Goal: Task Accomplishment & Management: Complete application form

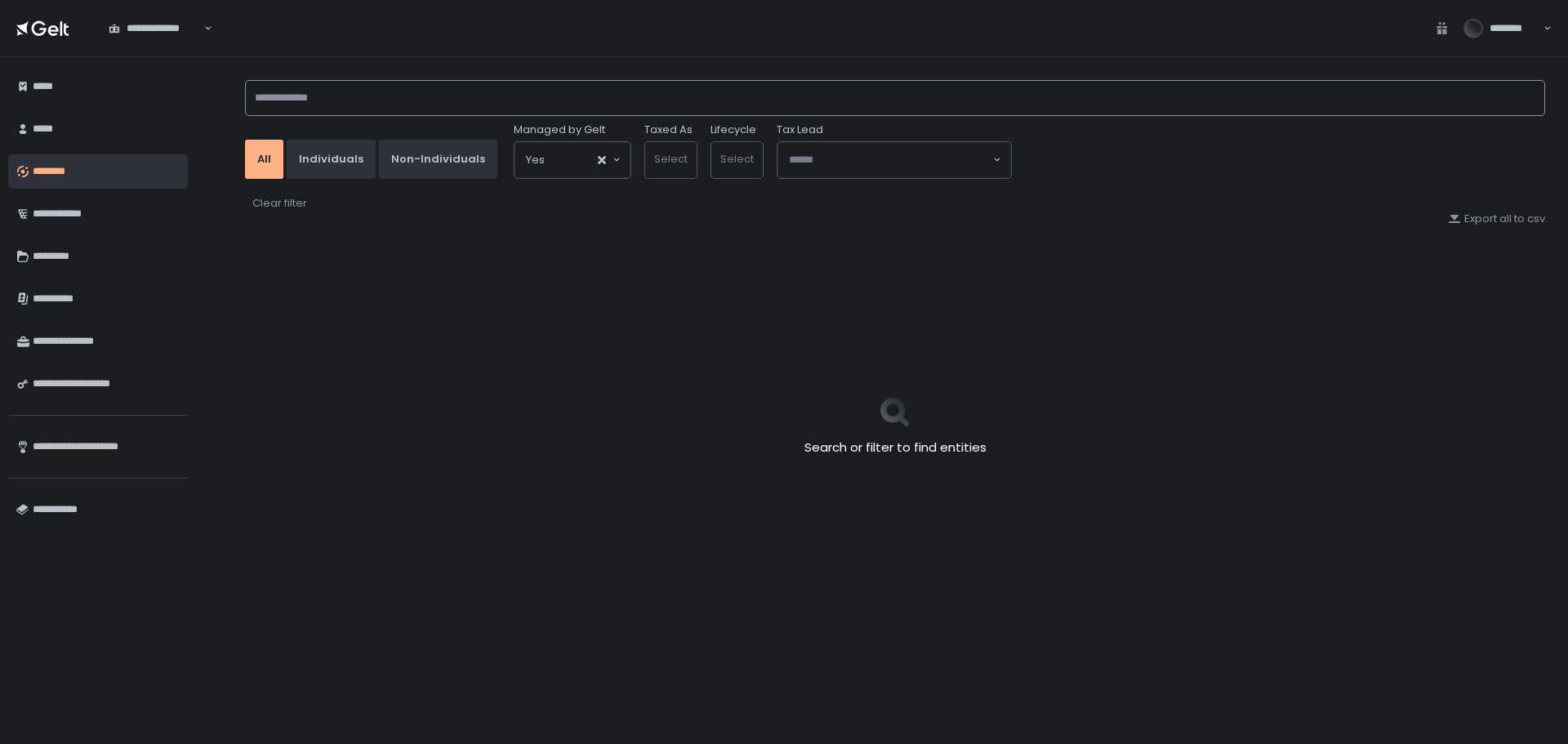
click at [359, 82] on input at bounding box center [895, 98] width 1300 height 36
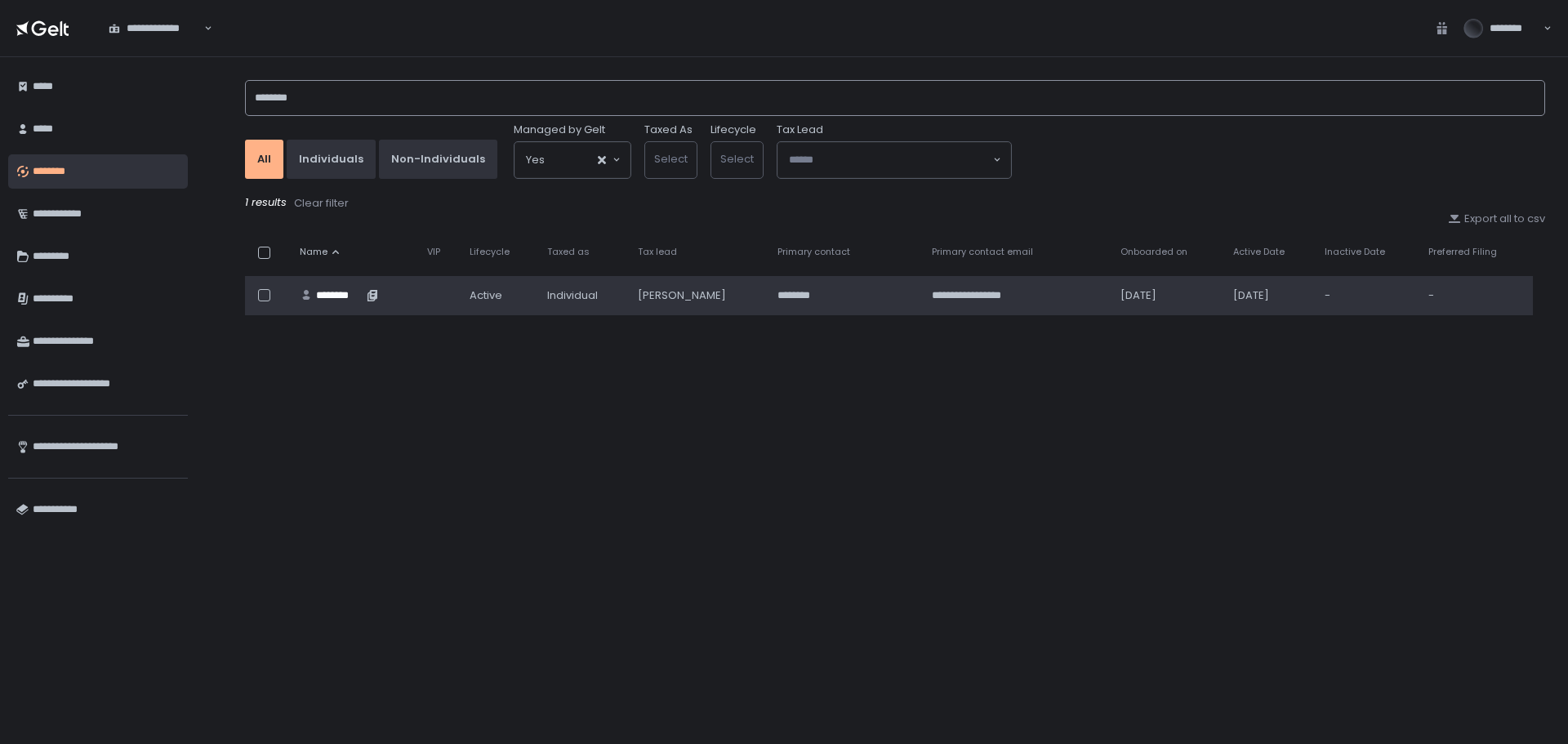
type input "********"
click at [348, 290] on div "********" at bounding box center [339, 296] width 47 height 15
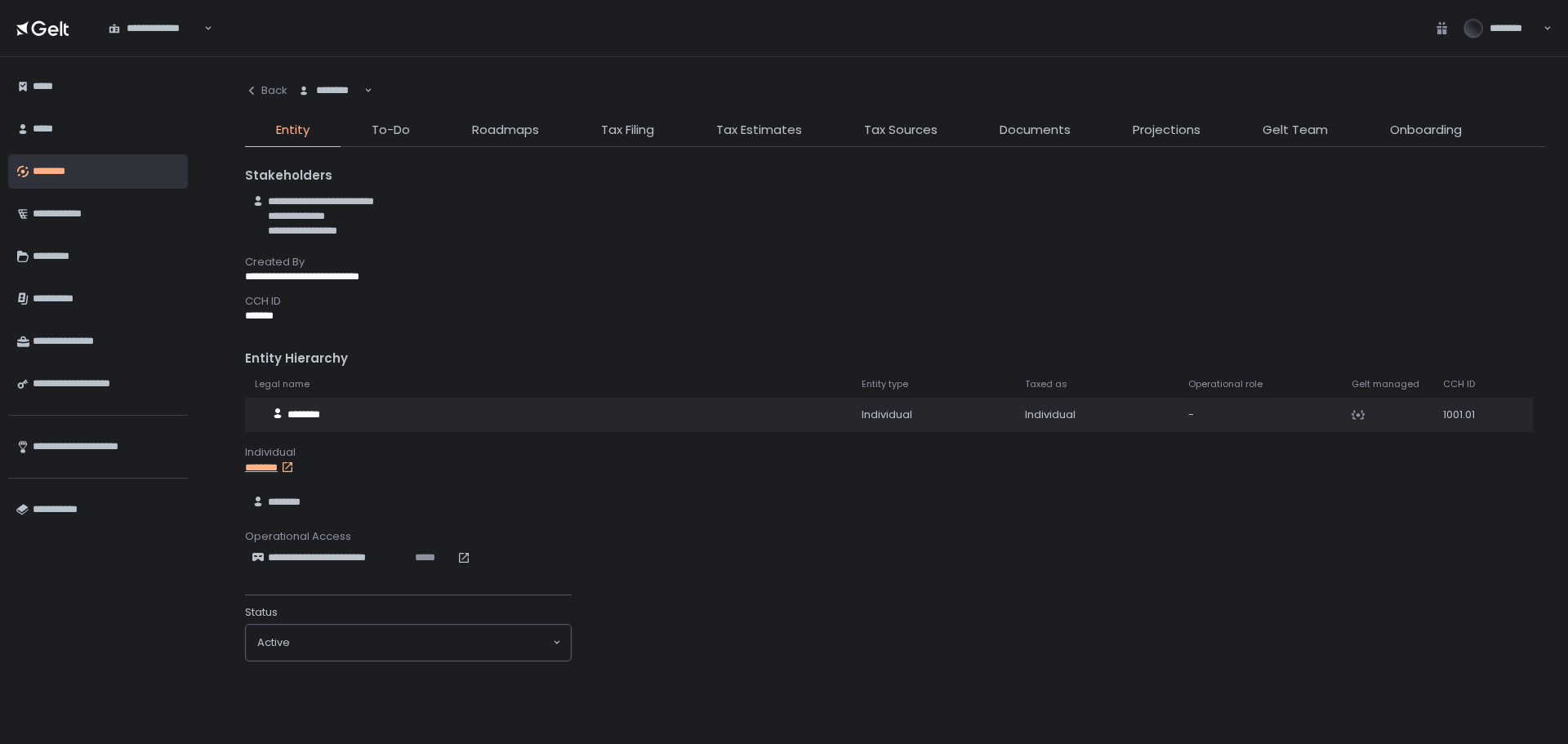
drag, startPoint x: 653, startPoint y: 132, endPoint x: 653, endPoint y: 144, distance: 12.0
click at [653, 132] on span "Tax Filing" at bounding box center [628, 130] width 53 height 19
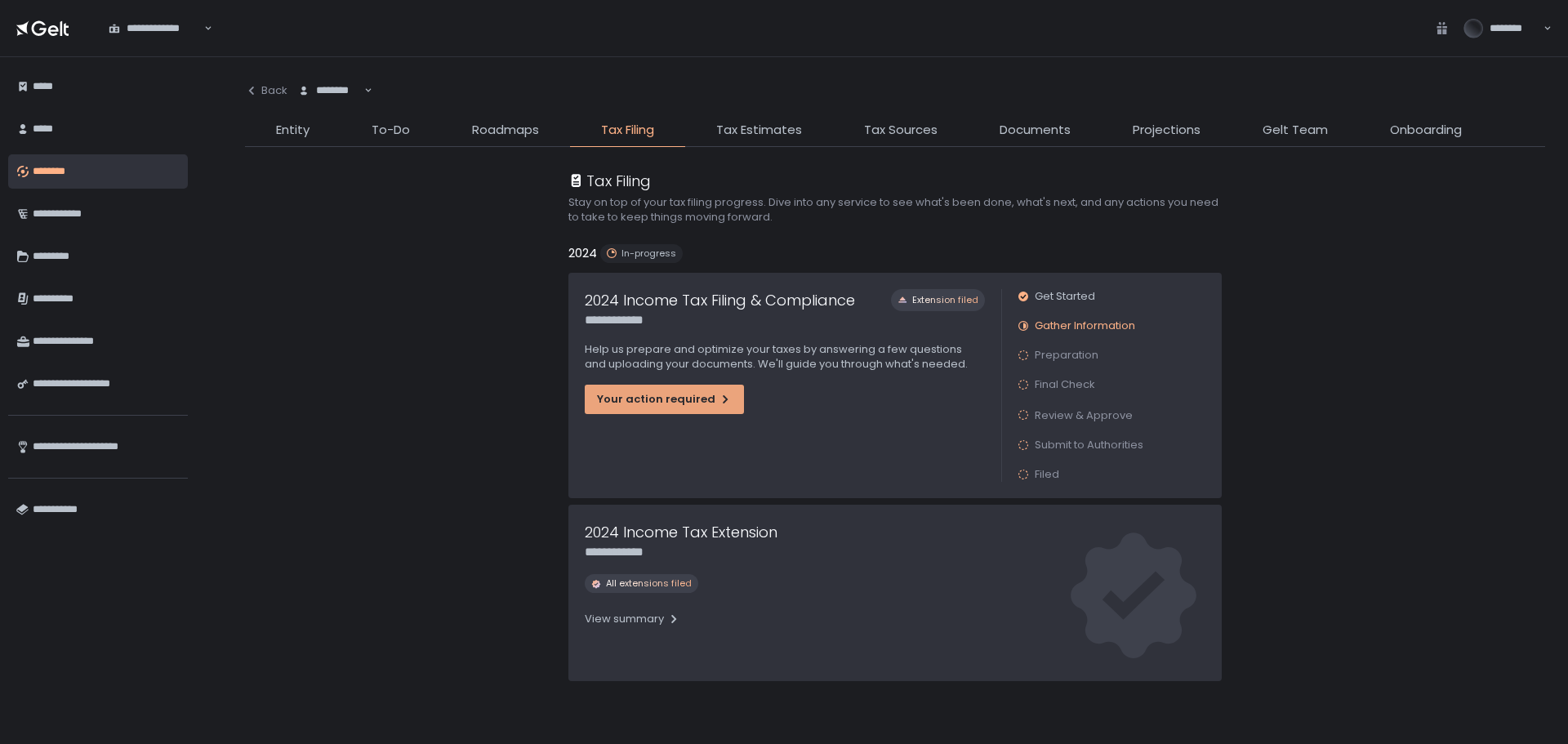
click at [723, 402] on icon "button" at bounding box center [726, 400] width 5 height 8
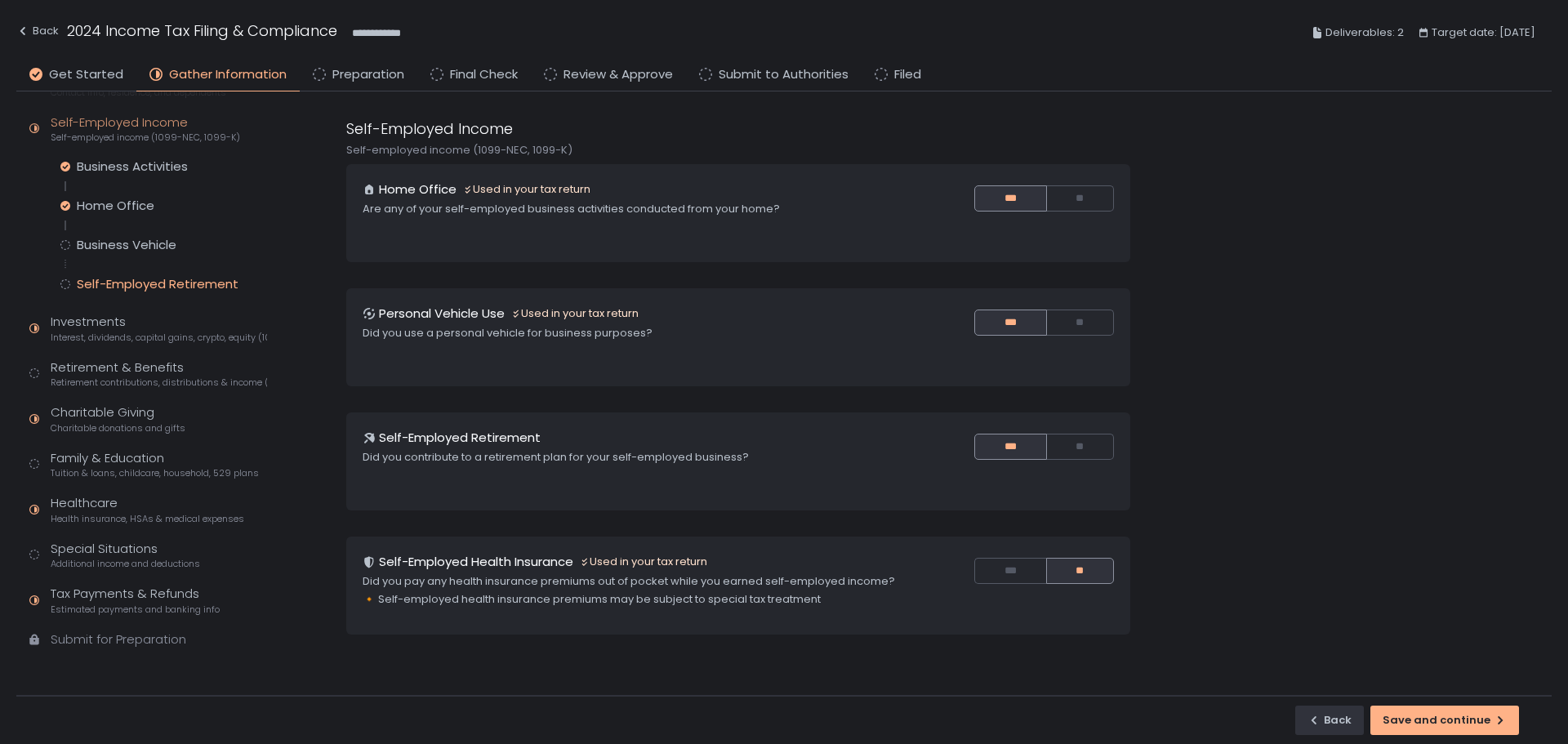
scroll to position [90, 0]
click at [373, 78] on span "Preparation" at bounding box center [368, 75] width 71 height 19
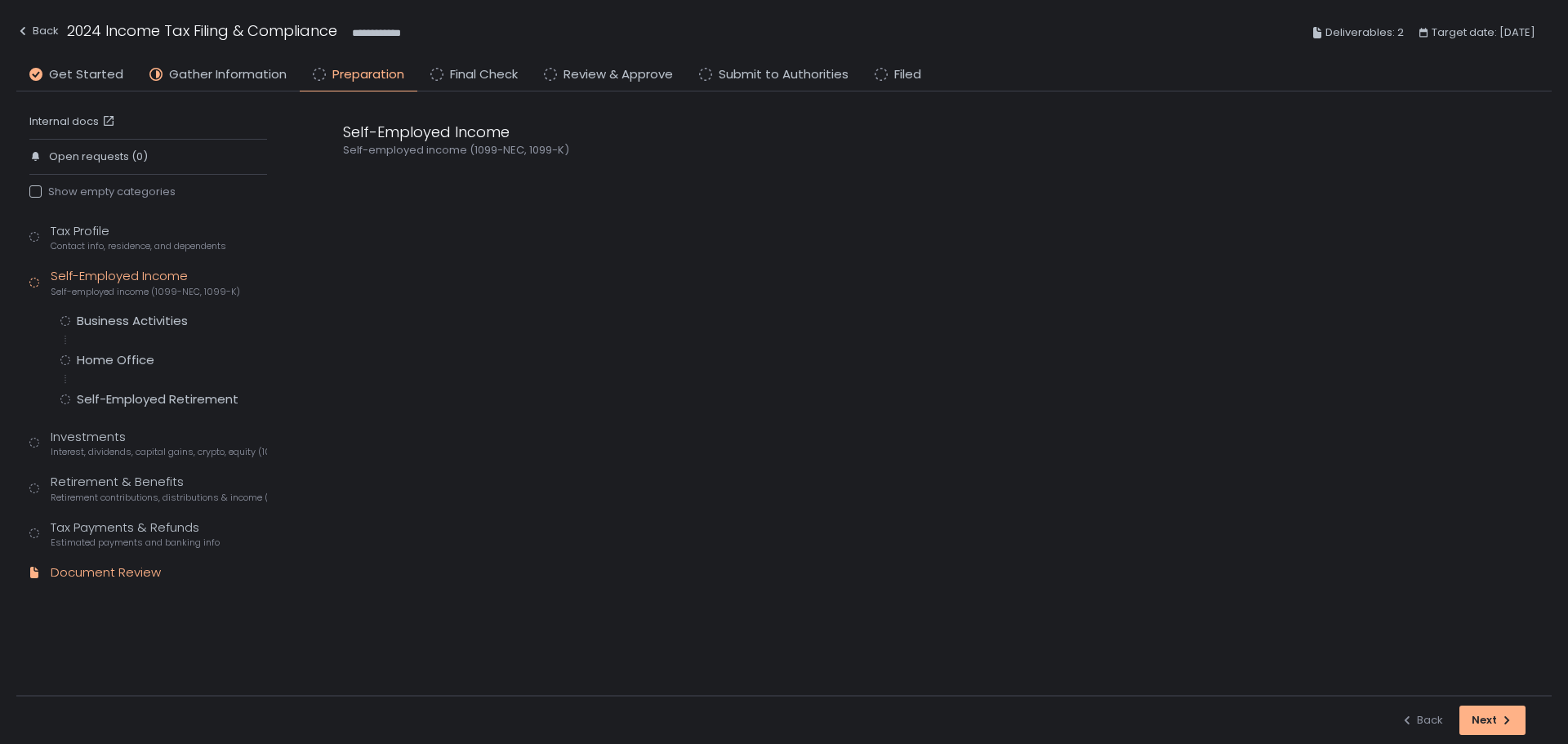
click at [96, 576] on div "Document Review" at bounding box center [106, 573] width 110 height 19
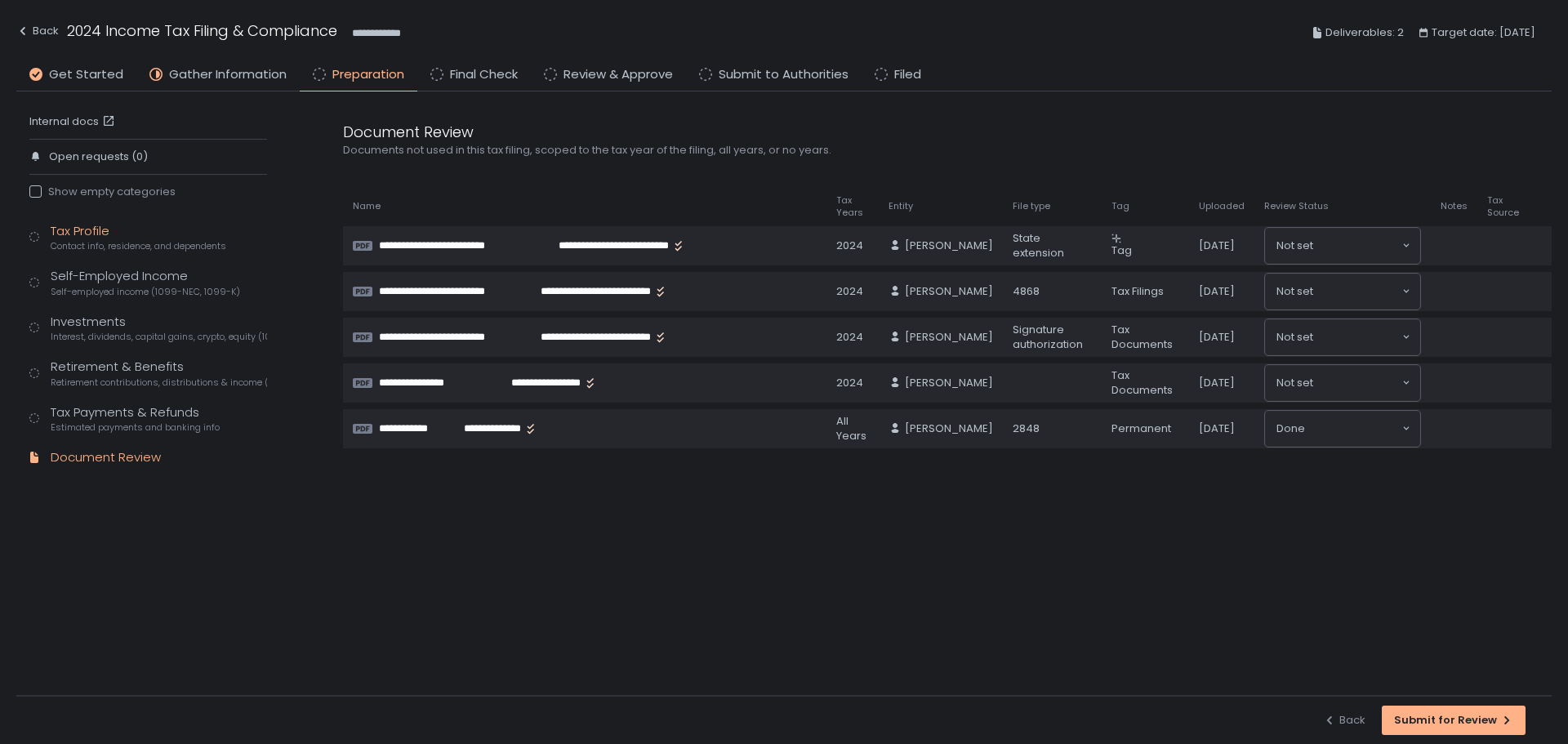
click at [95, 242] on span "Contact info, residence, and dependents" at bounding box center [139, 246] width 176 height 12
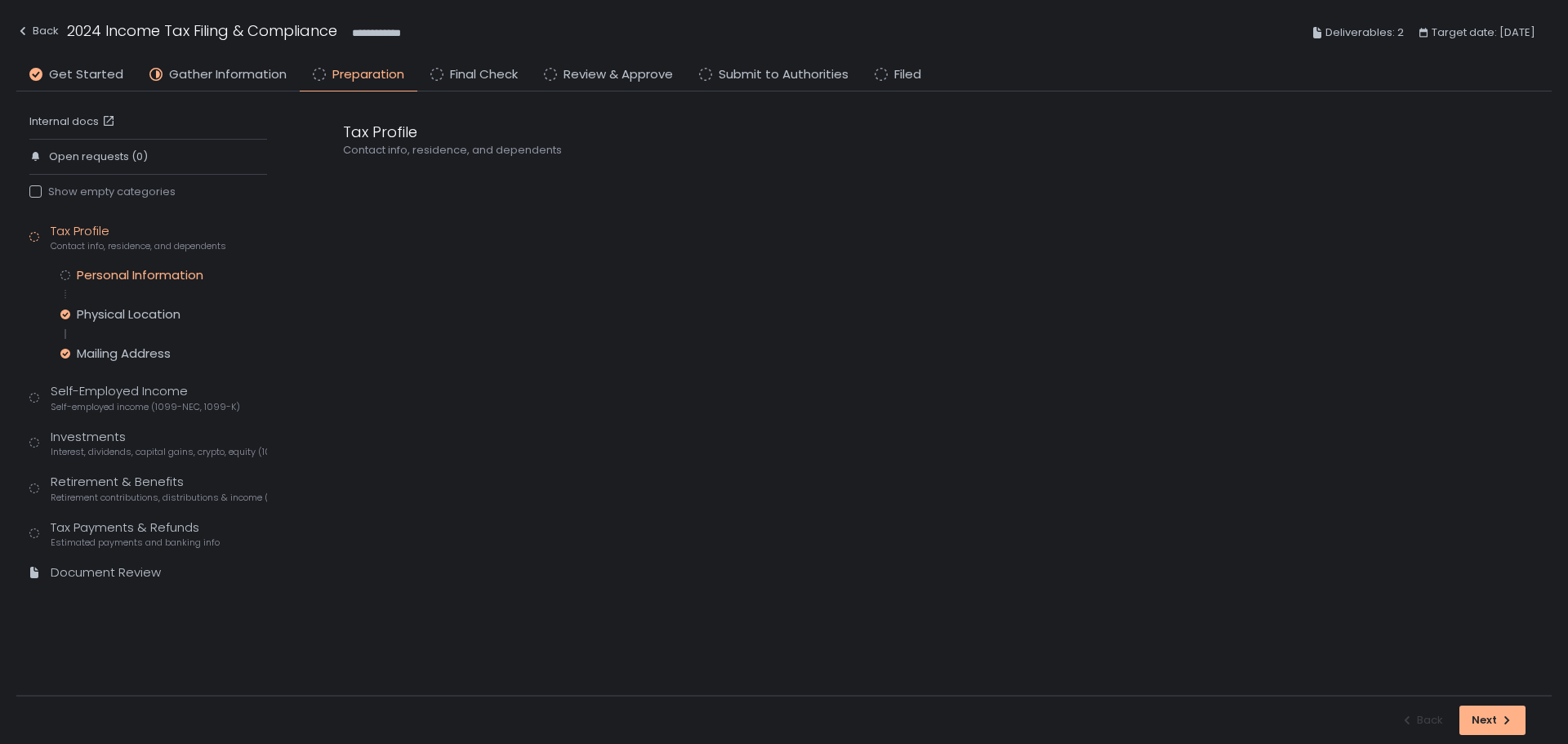
click at [141, 279] on div "Personal Information" at bounding box center [140, 275] width 127 height 16
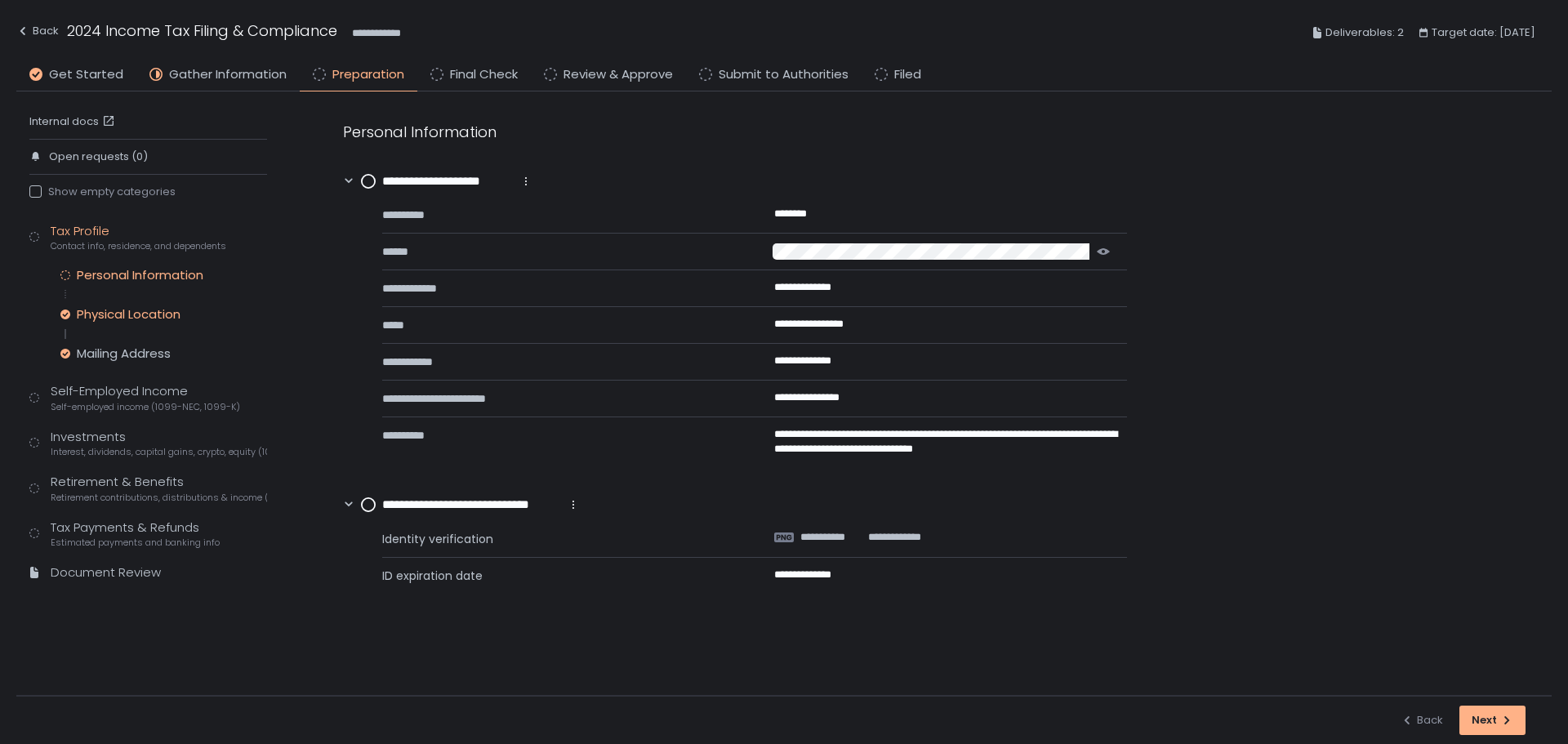
click at [136, 317] on div "Physical Location" at bounding box center [128, 315] width 104 height 16
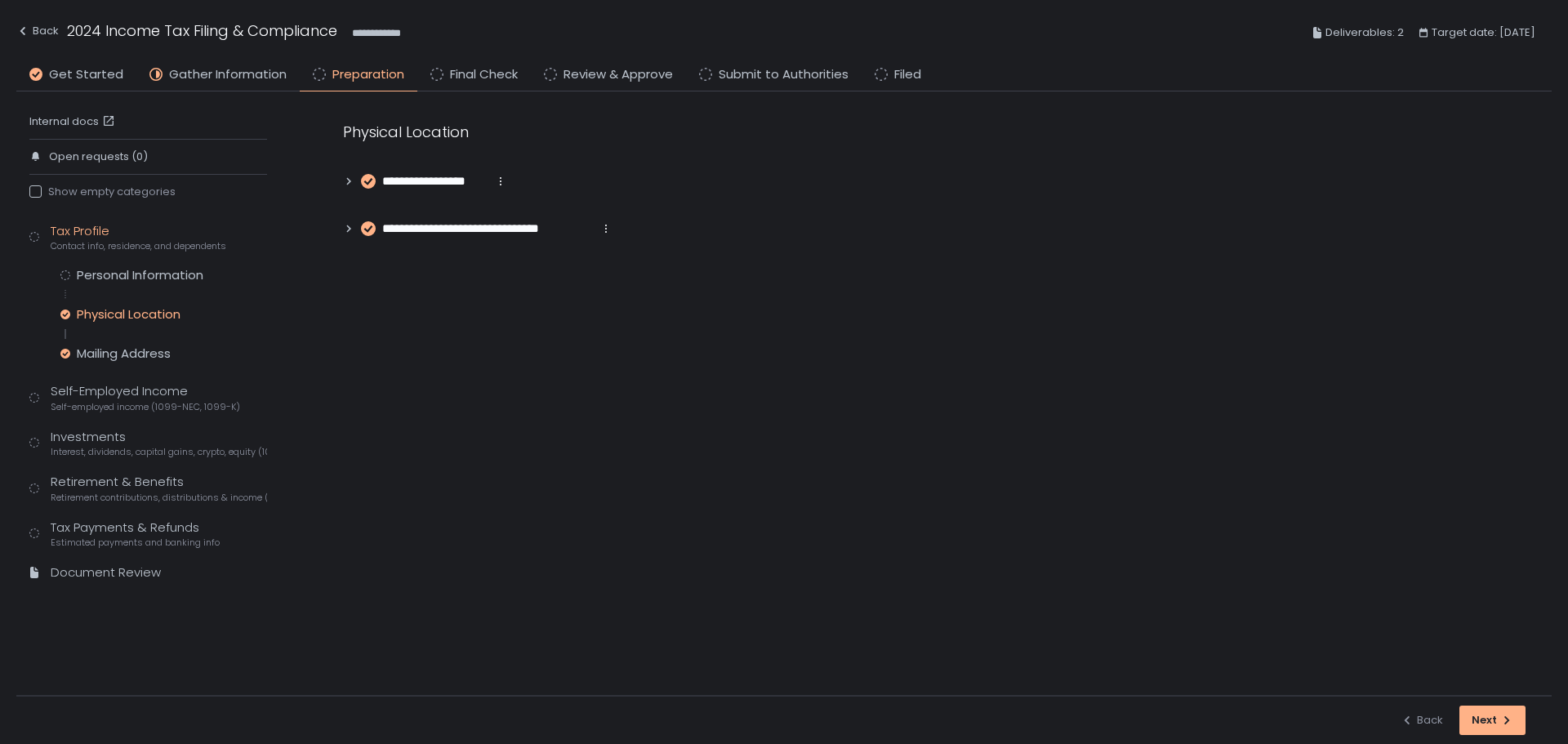
click at [133, 363] on div "Tax Profile Contact info, residence, and dependents Personal Information Physic…" at bounding box center [148, 409] width 238 height 375
click at [135, 392] on div "Self-Employed Income Self-employed income (1099-NEC, 1099-K)" at bounding box center [145, 398] width 190 height 31
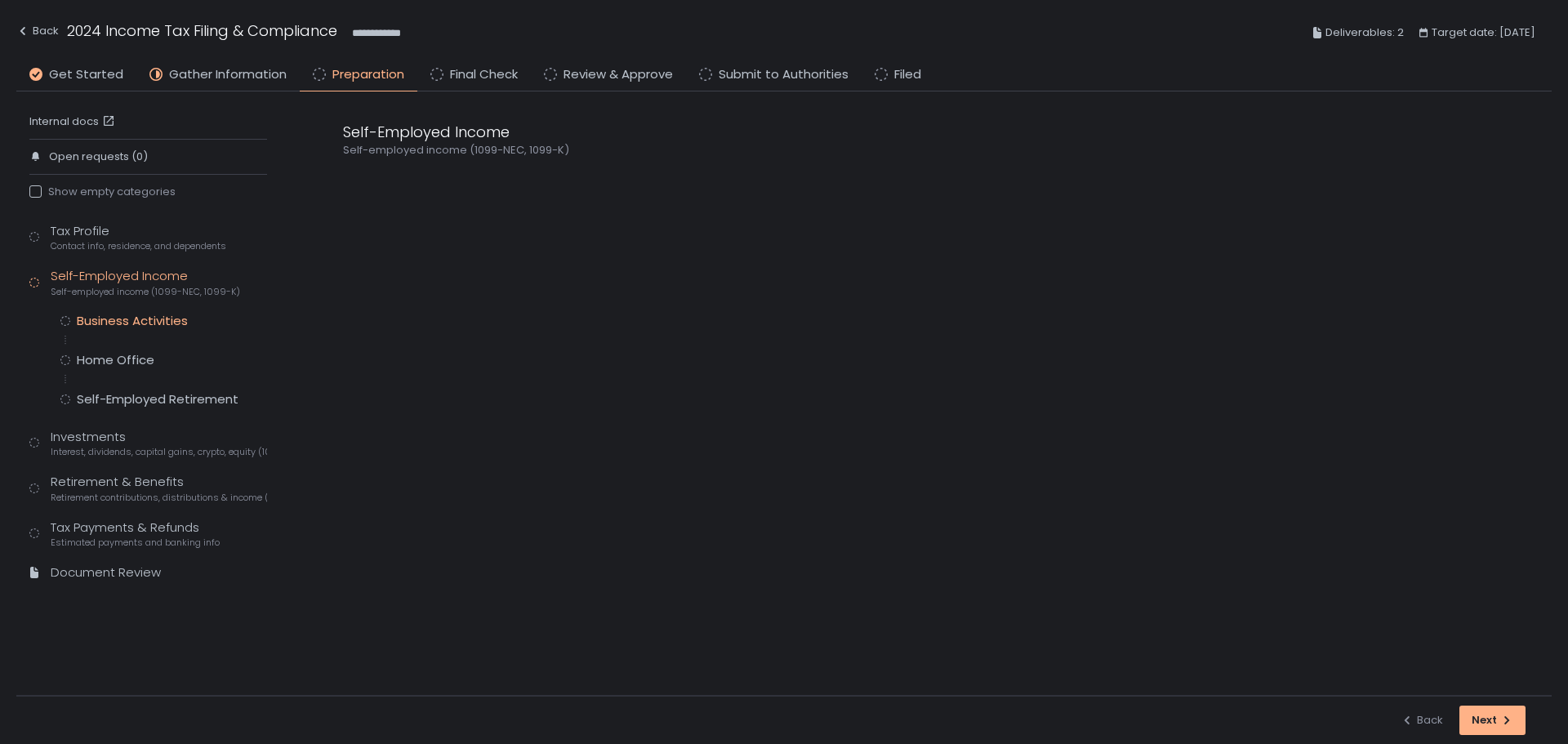
click at [127, 326] on div "Business Activities" at bounding box center [131, 321] width 111 height 16
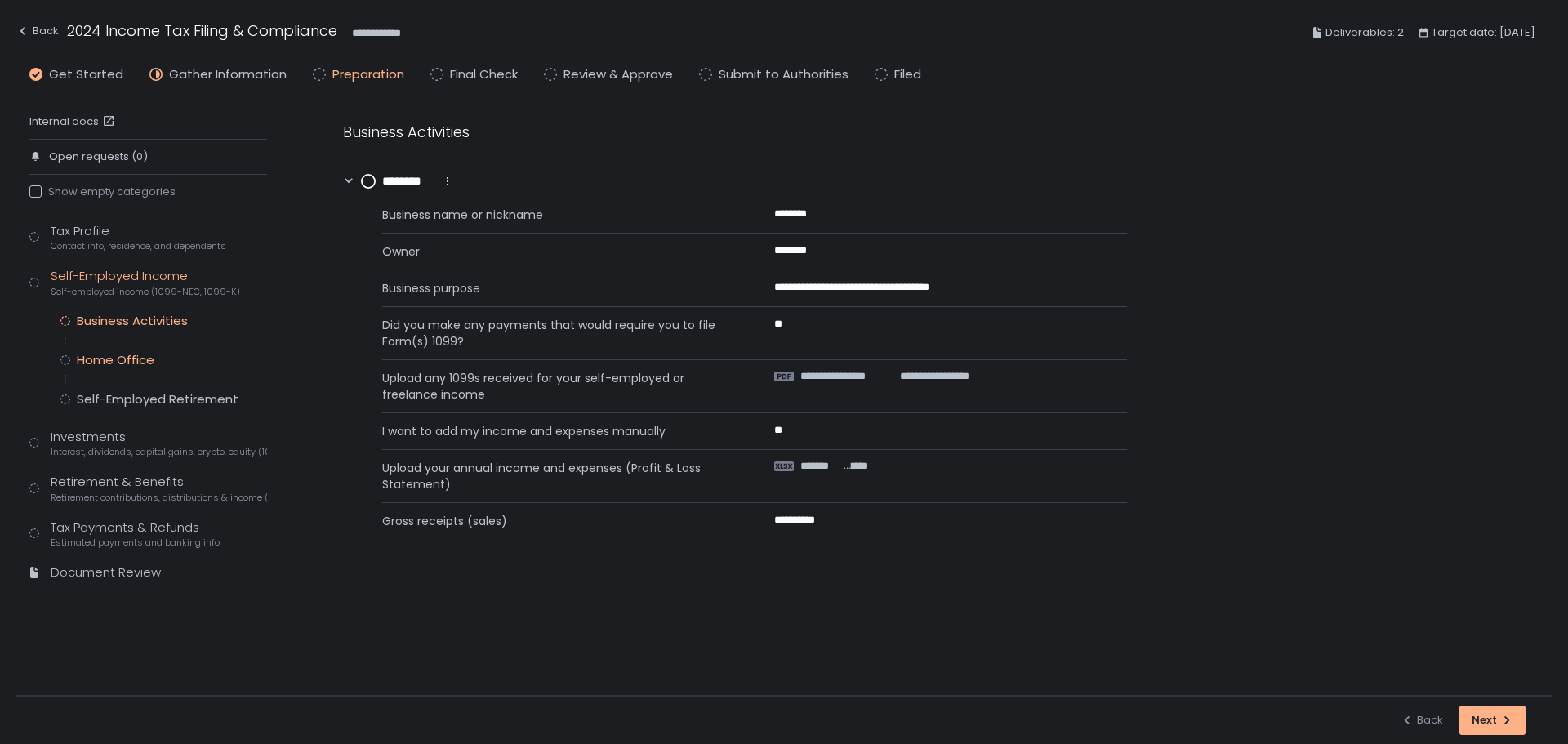
click at [127, 353] on div "Home Office" at bounding box center [115, 360] width 77 height 16
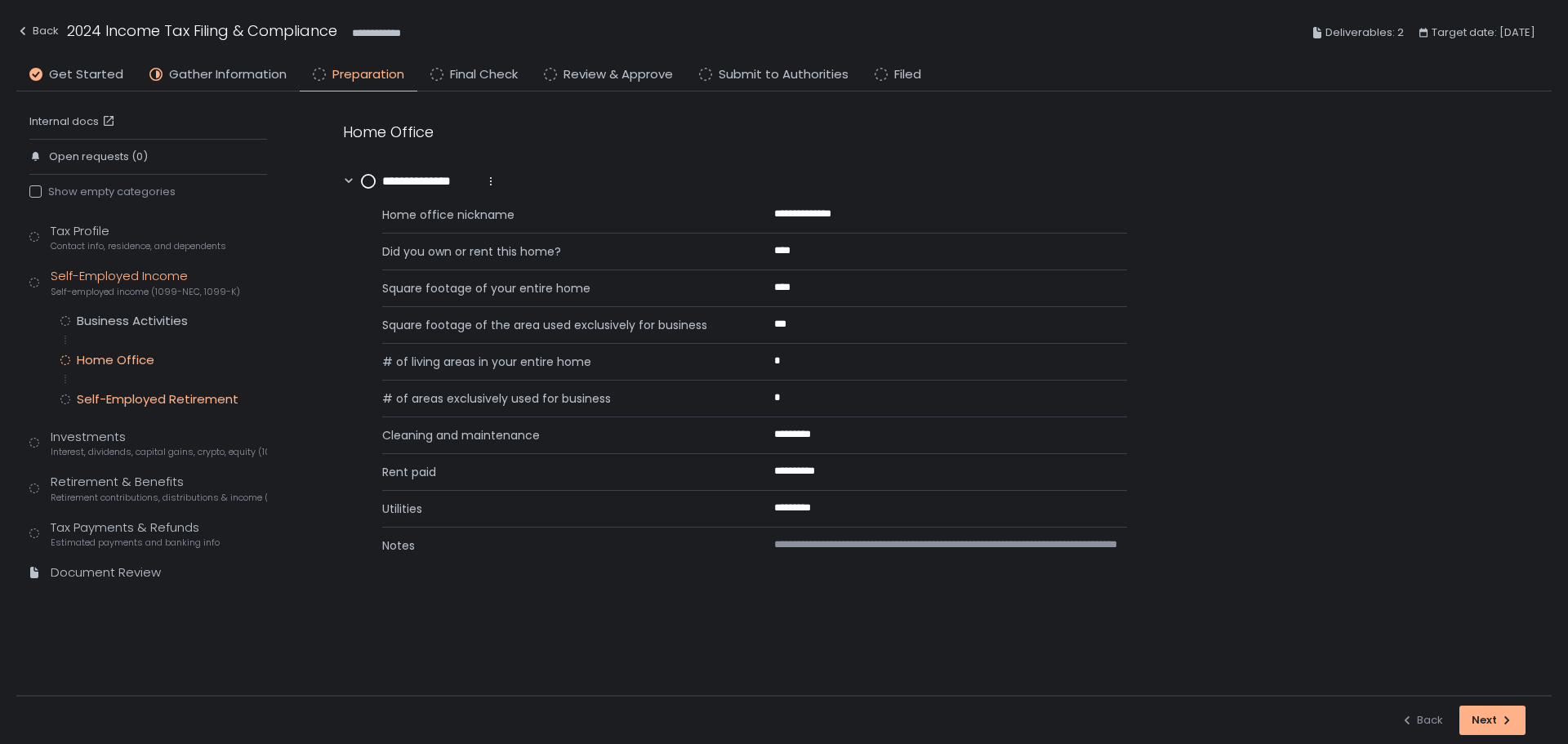
click at [134, 399] on div "Self-Employed Retirement" at bounding box center [157, 400] width 162 height 16
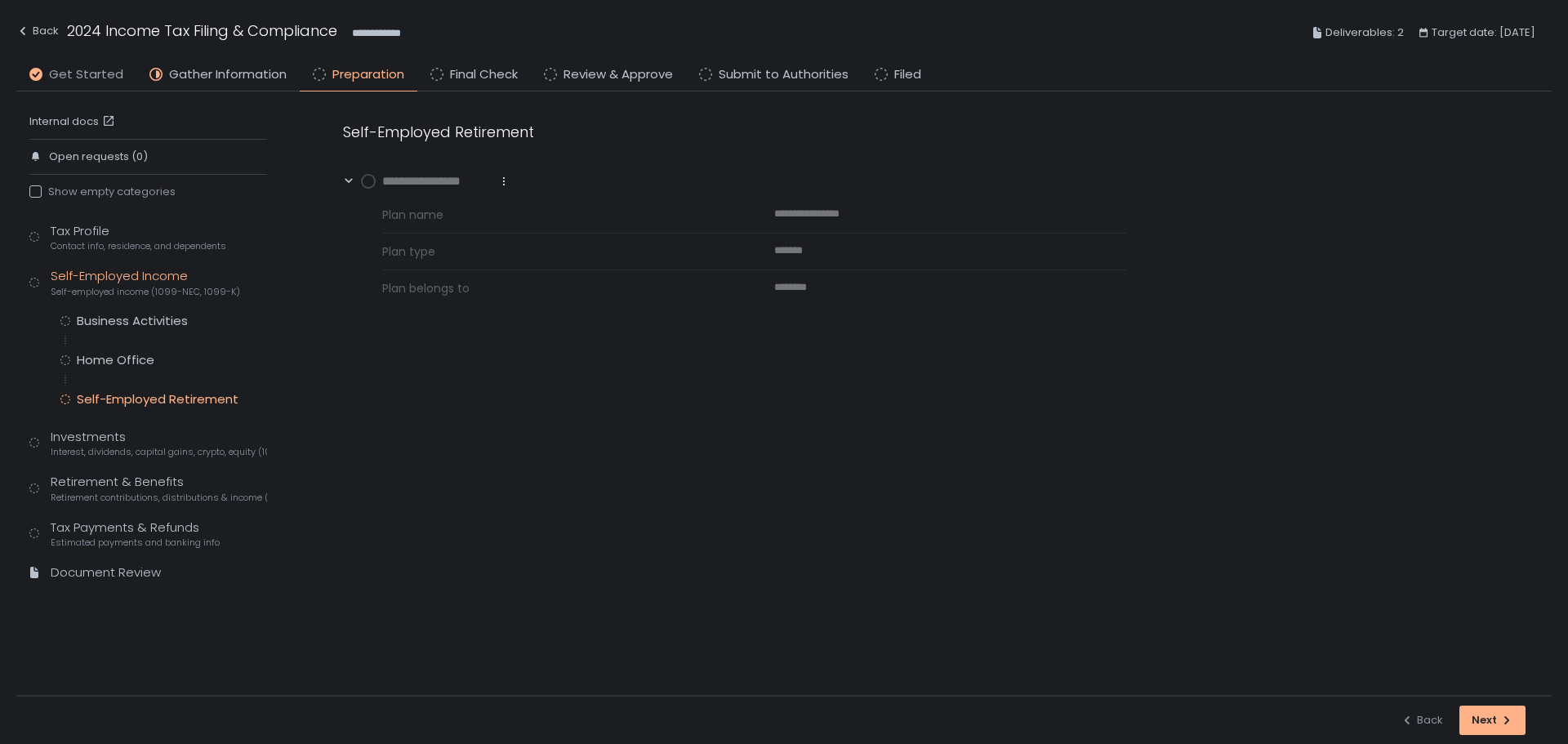
click at [95, 79] on span "Get Started" at bounding box center [86, 75] width 74 height 19
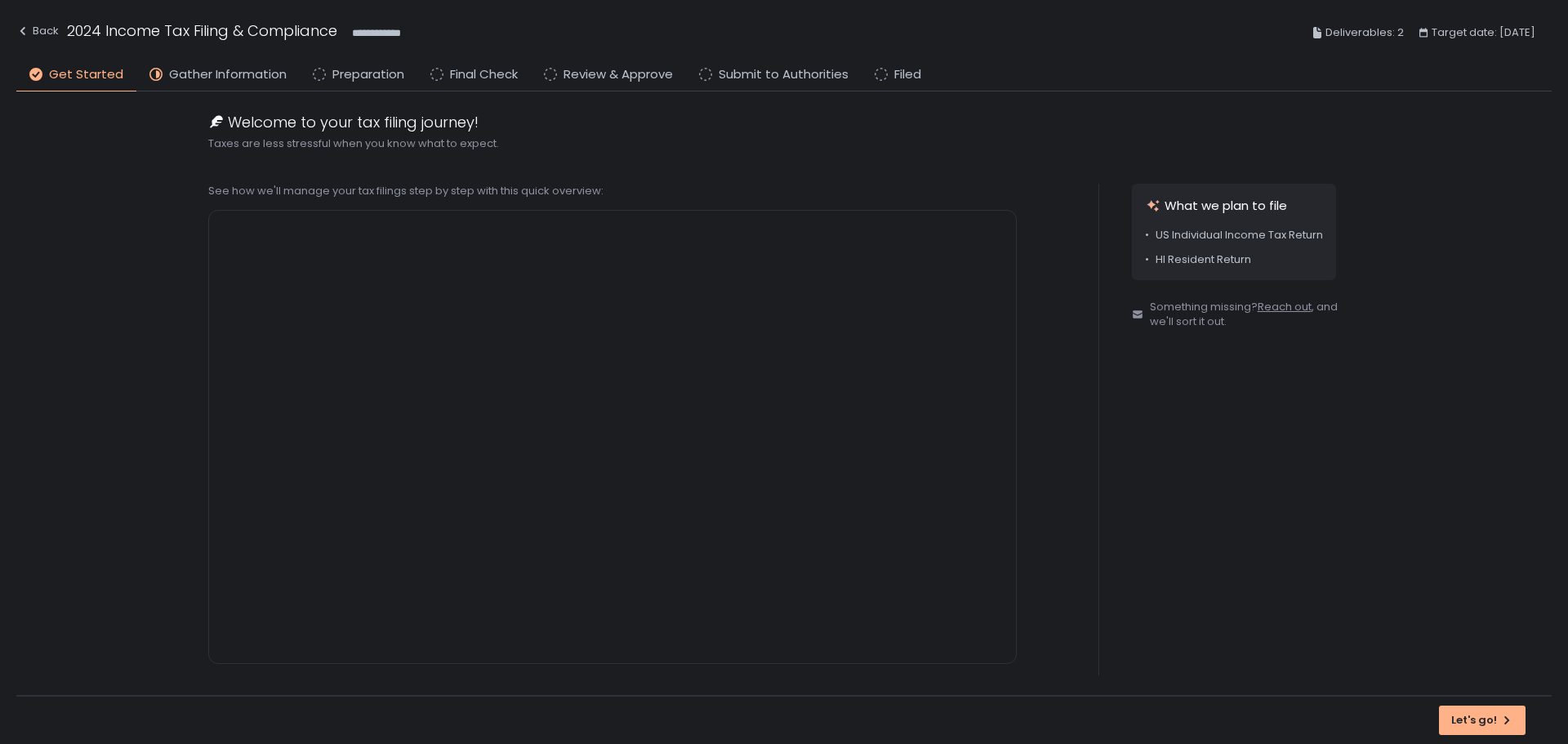
click at [108, 167] on div "Welcome to your tax filing journey! Taxes are less stressful when you know what…" at bounding box center [784, 404] width 1536 height 585
click at [118, 379] on div "Welcome to your tax filing journey! Taxes are less stressful when you know what…" at bounding box center [784, 404] width 1536 height 585
click at [185, 81] on span "Gather Information" at bounding box center [228, 75] width 118 height 19
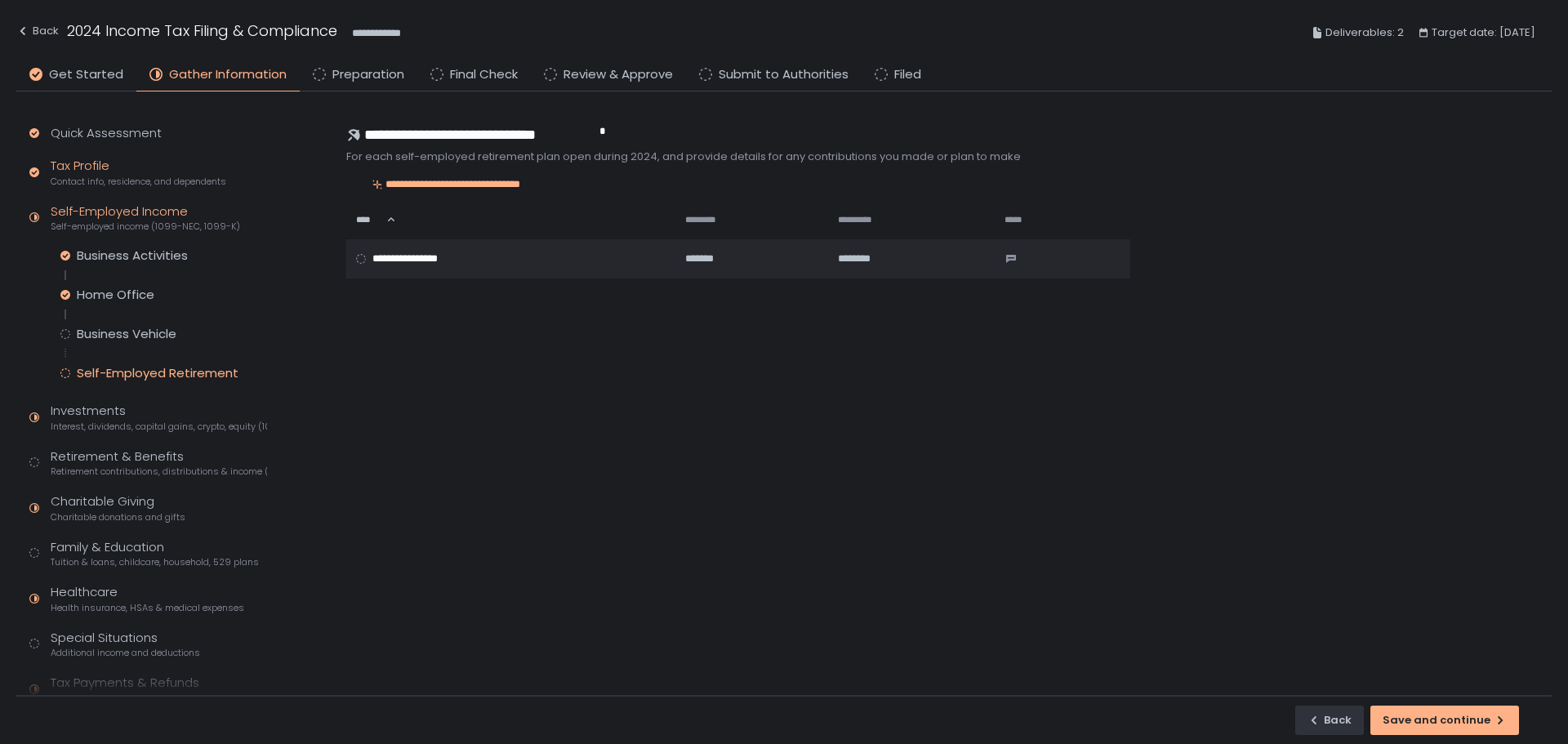
drag, startPoint x: 801, startPoint y: 591, endPoint x: 207, endPoint y: 186, distance: 718.9
click at [797, 586] on div "**********" at bounding box center [947, 407] width 1209 height 579
click at [78, 76] on span "Get Started" at bounding box center [86, 75] width 74 height 19
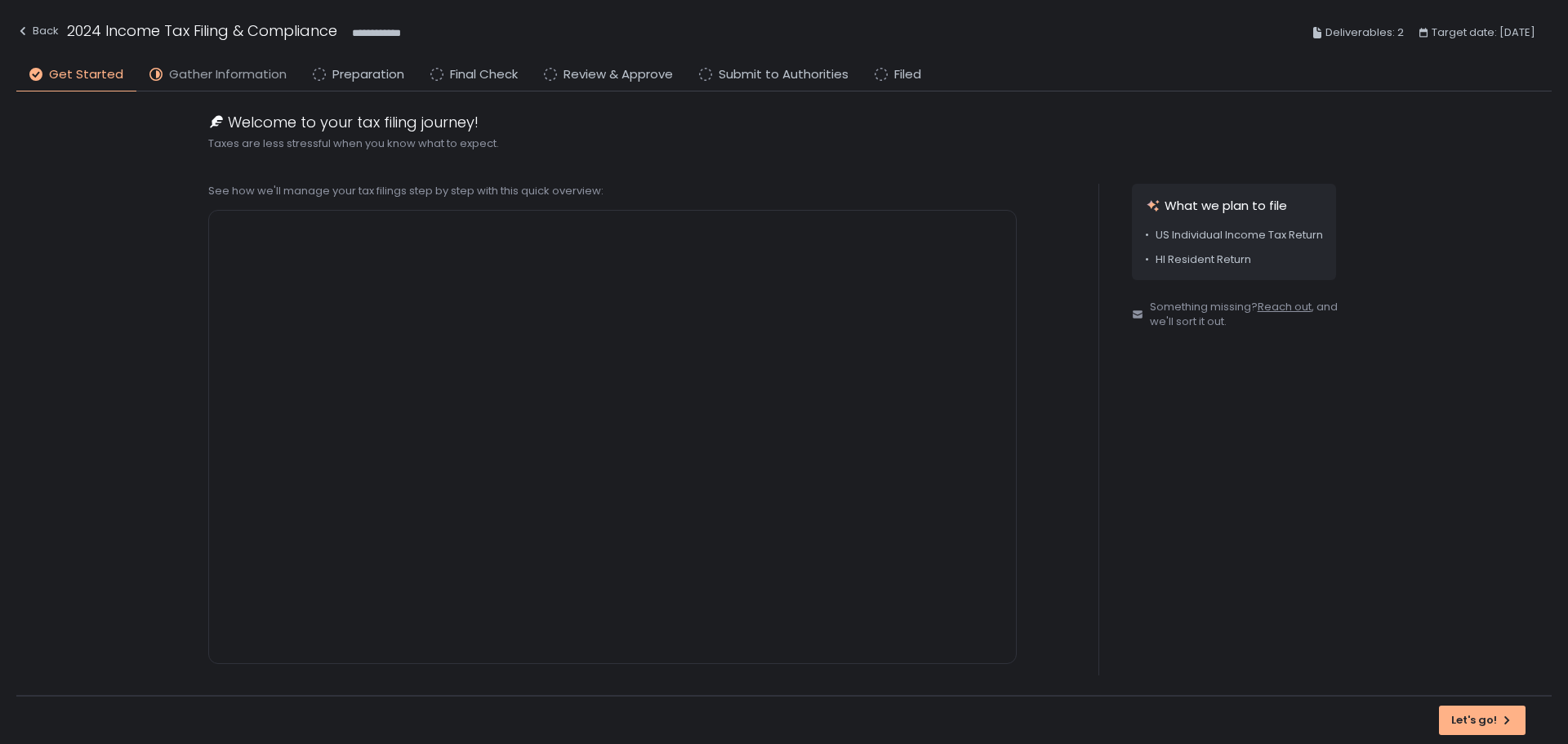
click at [199, 68] on span "Gather Information" at bounding box center [228, 75] width 118 height 19
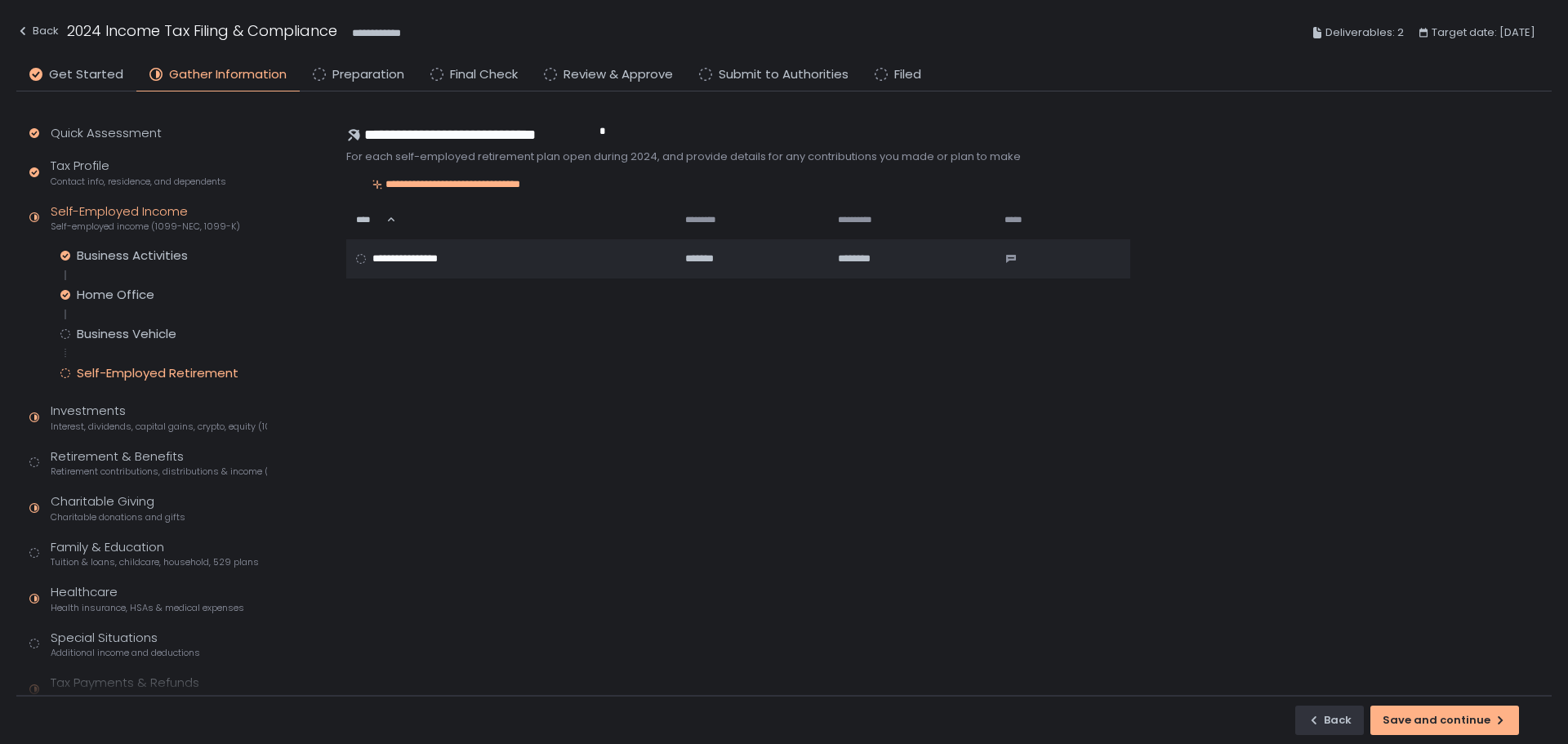
click at [591, 521] on div "**********" at bounding box center [947, 407] width 1209 height 579
click at [783, 516] on div "**********" at bounding box center [947, 407] width 1209 height 579
click at [134, 372] on div "Self-Employed Retirement" at bounding box center [157, 373] width 162 height 16
click at [606, 489] on div "**********" at bounding box center [947, 407] width 1209 height 579
click at [71, 83] on span "Get Started" at bounding box center [86, 75] width 74 height 19
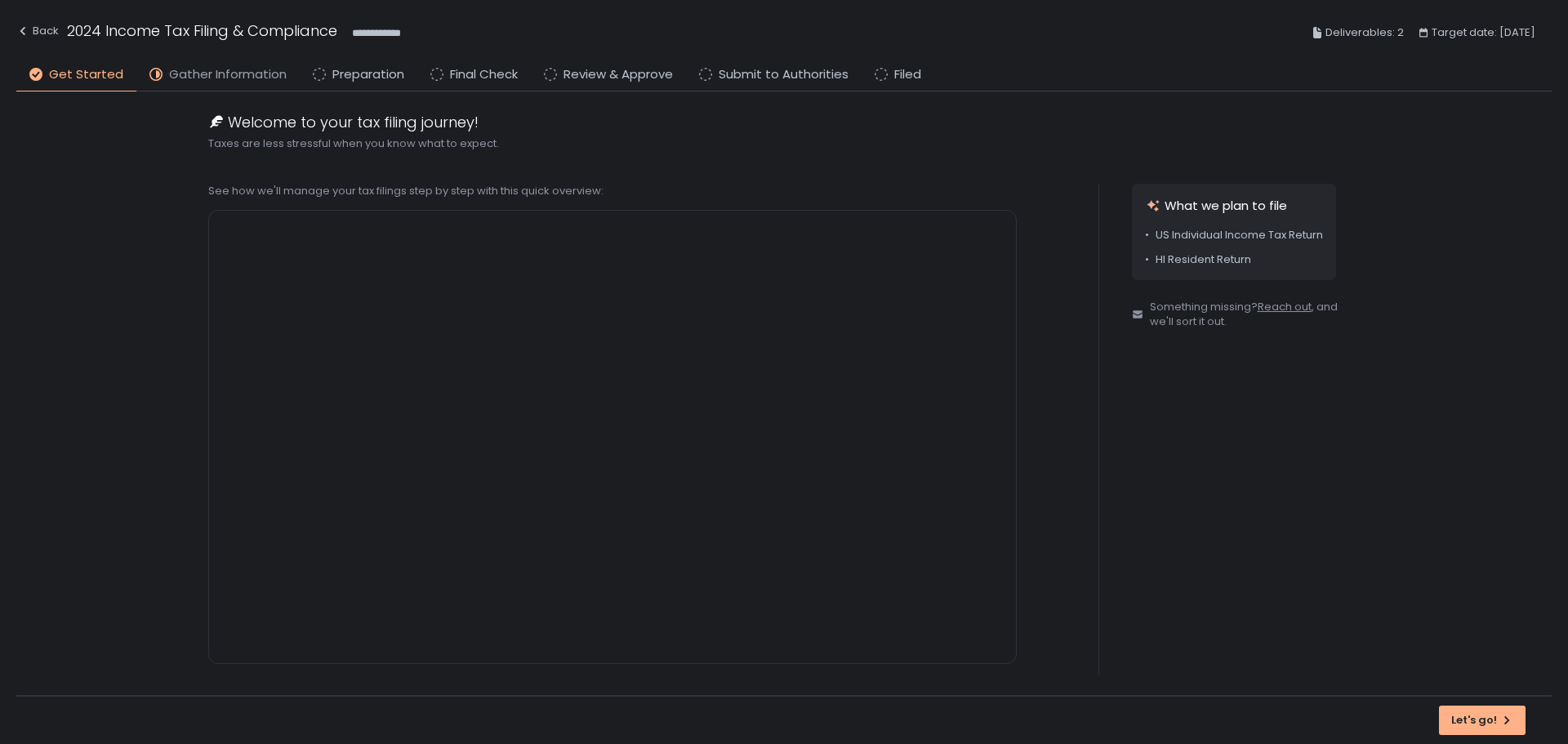
click at [194, 68] on span "Gather Information" at bounding box center [228, 75] width 118 height 19
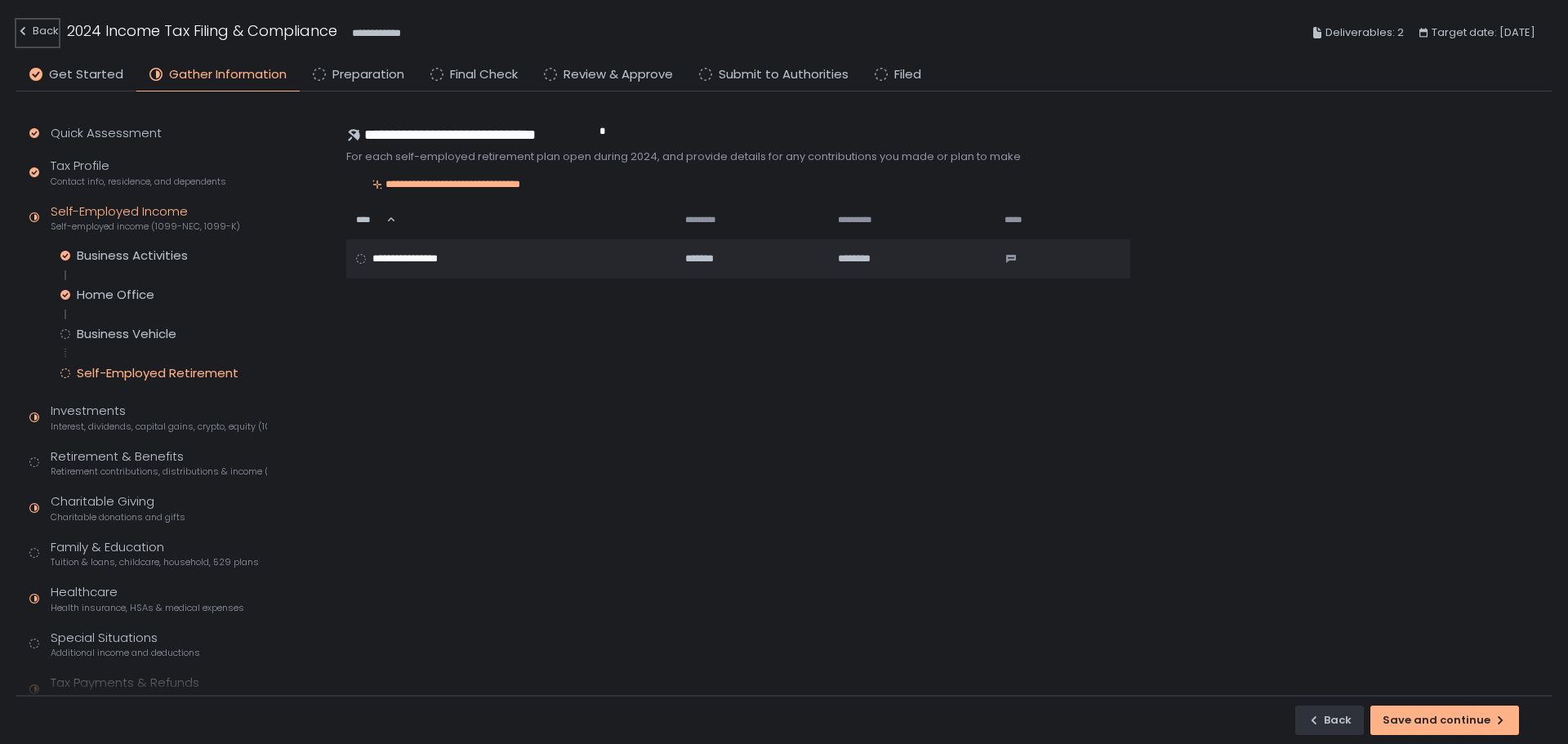
drag, startPoint x: 36, startPoint y: 32, endPoint x: 53, endPoint y: 2, distance: 34.5
click at [37, 32] on div "Back" at bounding box center [38, 31] width 43 height 20
